Goal: Task Accomplishment & Management: Use online tool/utility

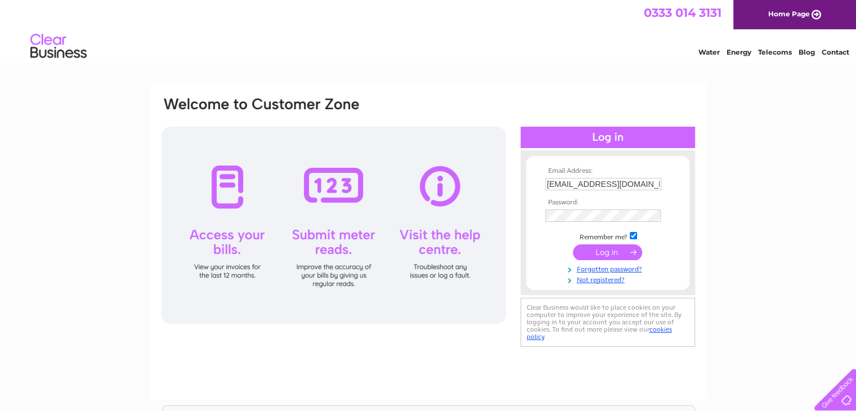
click at [598, 252] on input "submit" at bounding box center [607, 252] width 69 height 16
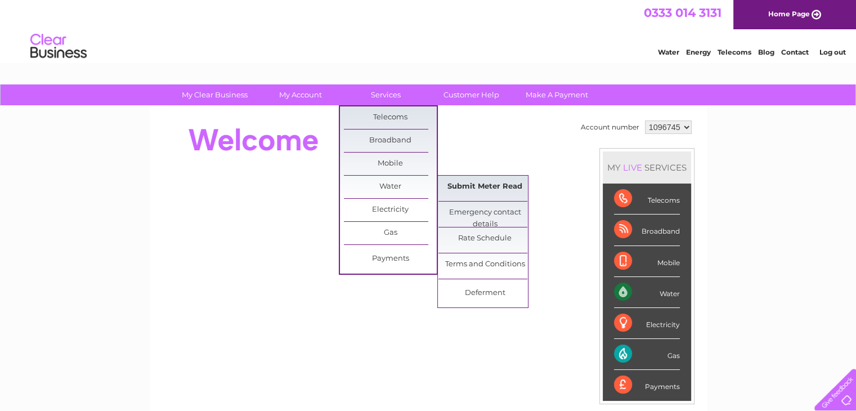
click at [463, 183] on link "Submit Meter Read" at bounding box center [485, 187] width 93 height 23
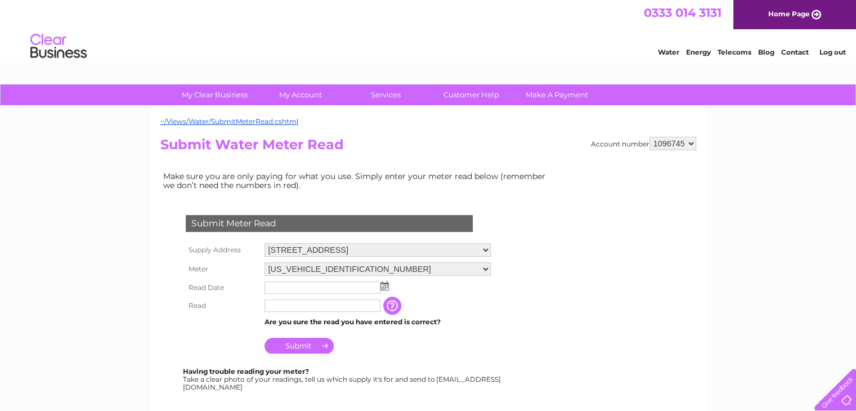
click at [386, 284] on img at bounding box center [385, 286] width 8 height 9
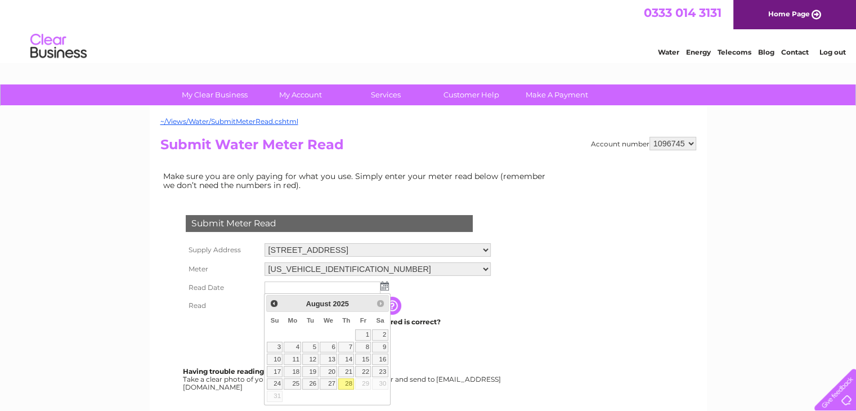
click at [345, 382] on link "28" at bounding box center [346, 383] width 16 height 11
type input "2025/08/28"
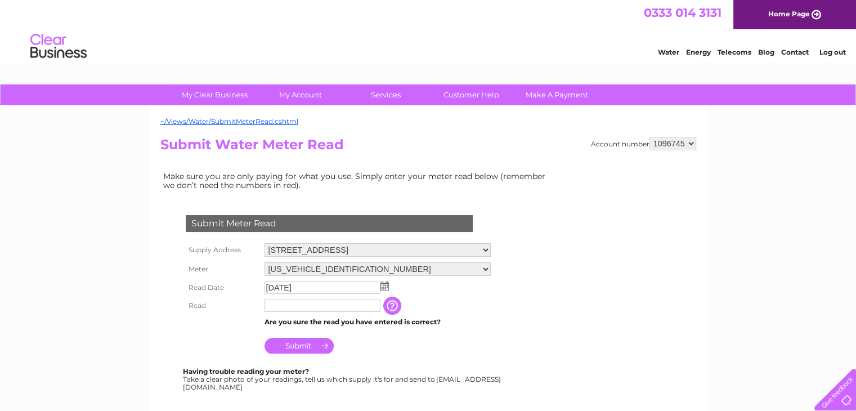
click at [286, 309] on input "text" at bounding box center [323, 306] width 116 height 12
type input "02847"
click at [304, 351] on input "Submit" at bounding box center [299, 346] width 69 height 16
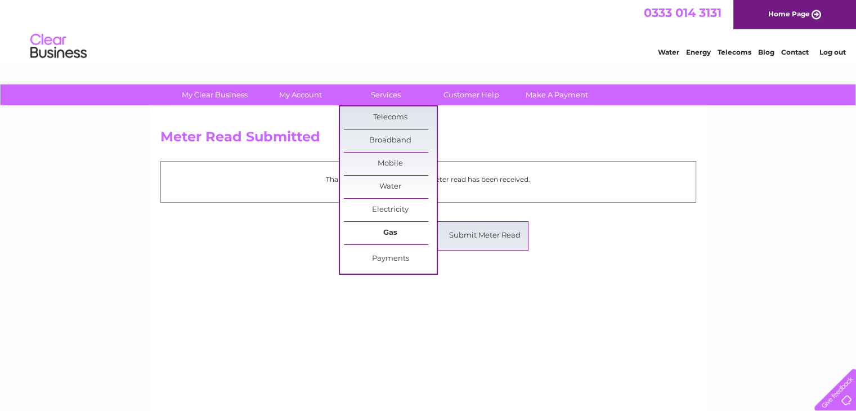
click at [389, 226] on link "Gas" at bounding box center [390, 233] width 93 height 23
click at [470, 230] on link "Submit Meter Read" at bounding box center [485, 236] width 93 height 23
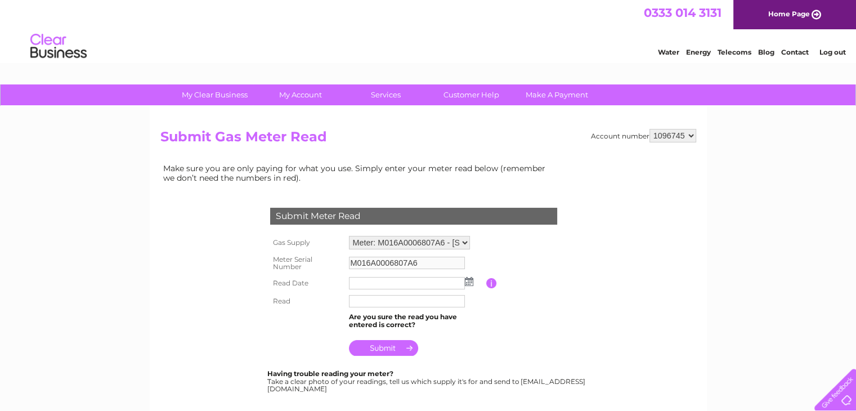
click at [468, 284] on img at bounding box center [469, 281] width 8 height 9
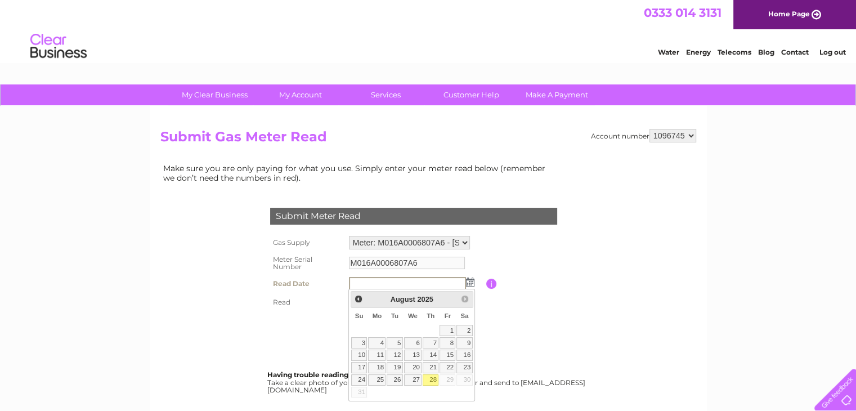
click at [436, 379] on link "28" at bounding box center [431, 379] width 16 height 11
type input "2025/08/28"
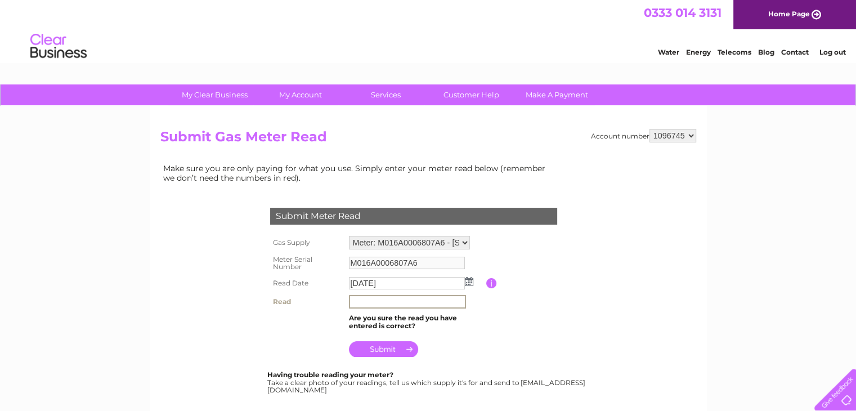
click at [365, 302] on input "text" at bounding box center [407, 302] width 117 height 14
type input "116382"
click at [385, 351] on input "submit" at bounding box center [383, 349] width 69 height 16
